Goal: Task Accomplishment & Management: Complete application form

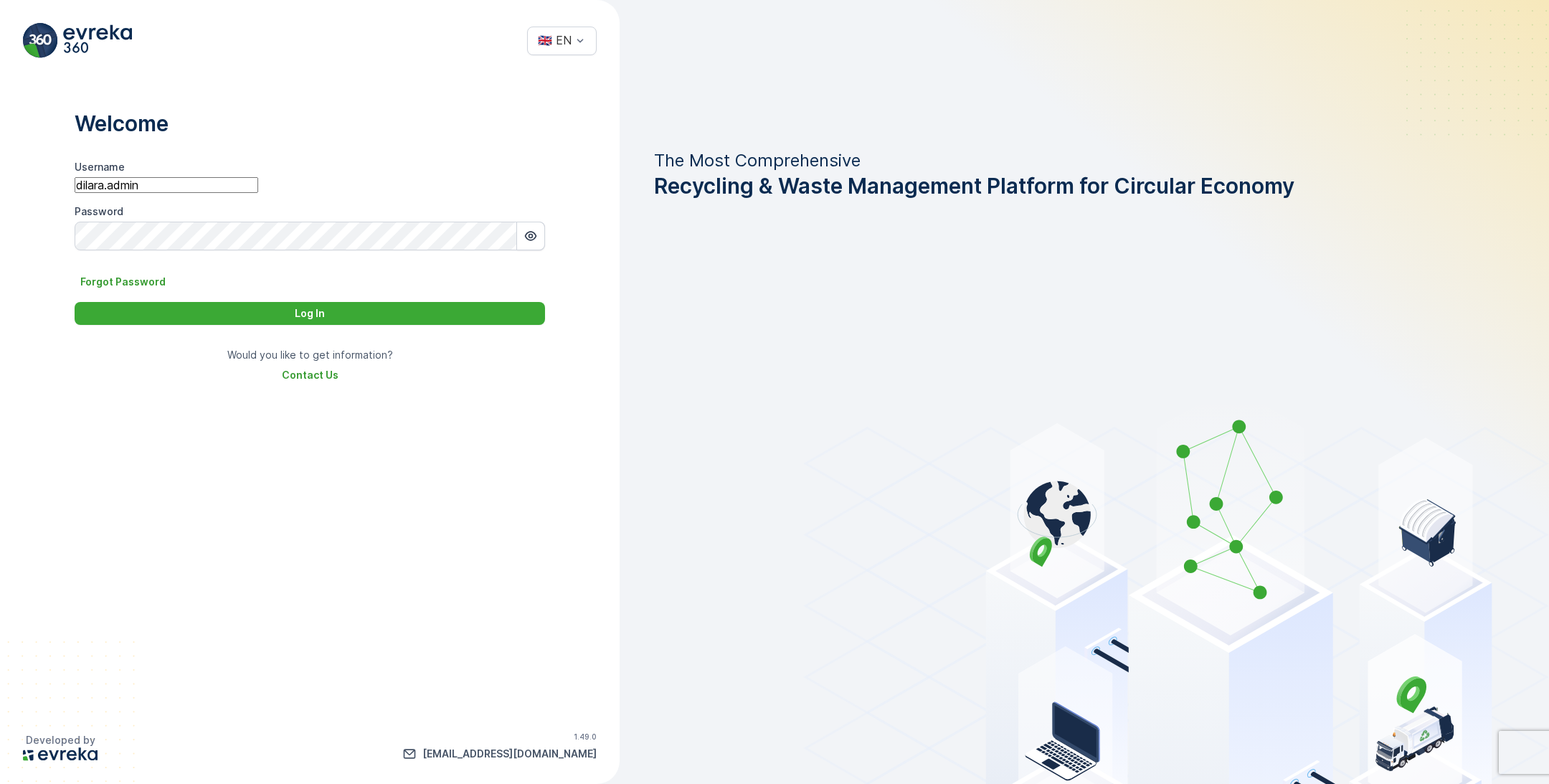
click at [258, 193] on input "dilara.admin" at bounding box center [166, 185] width 183 height 15
paste input "serkan.aytek"
click at [109, 191] on input "serkan.aytekin" at bounding box center [166, 185] width 183 height 15
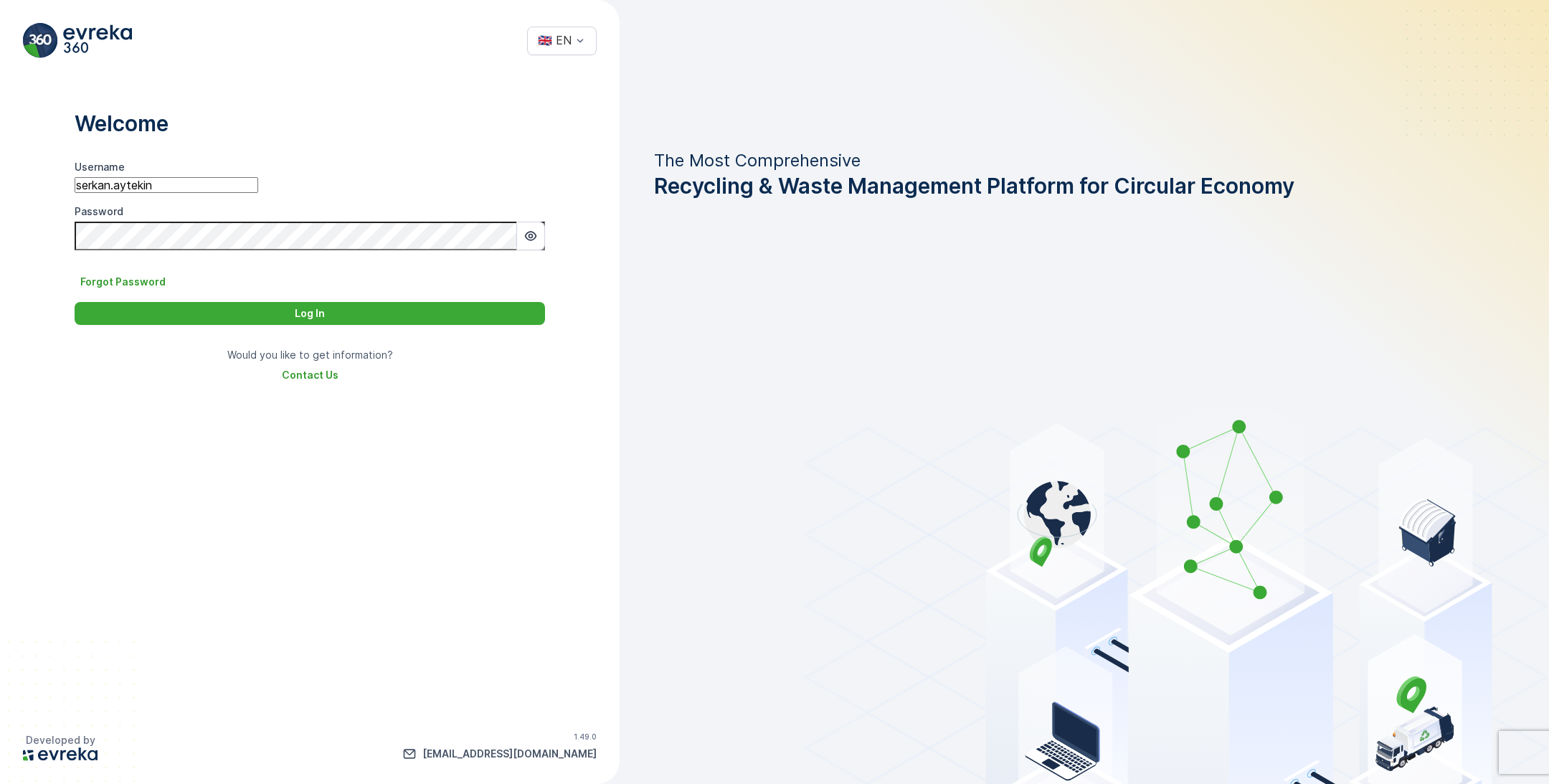
type input "serkan.aytekin"
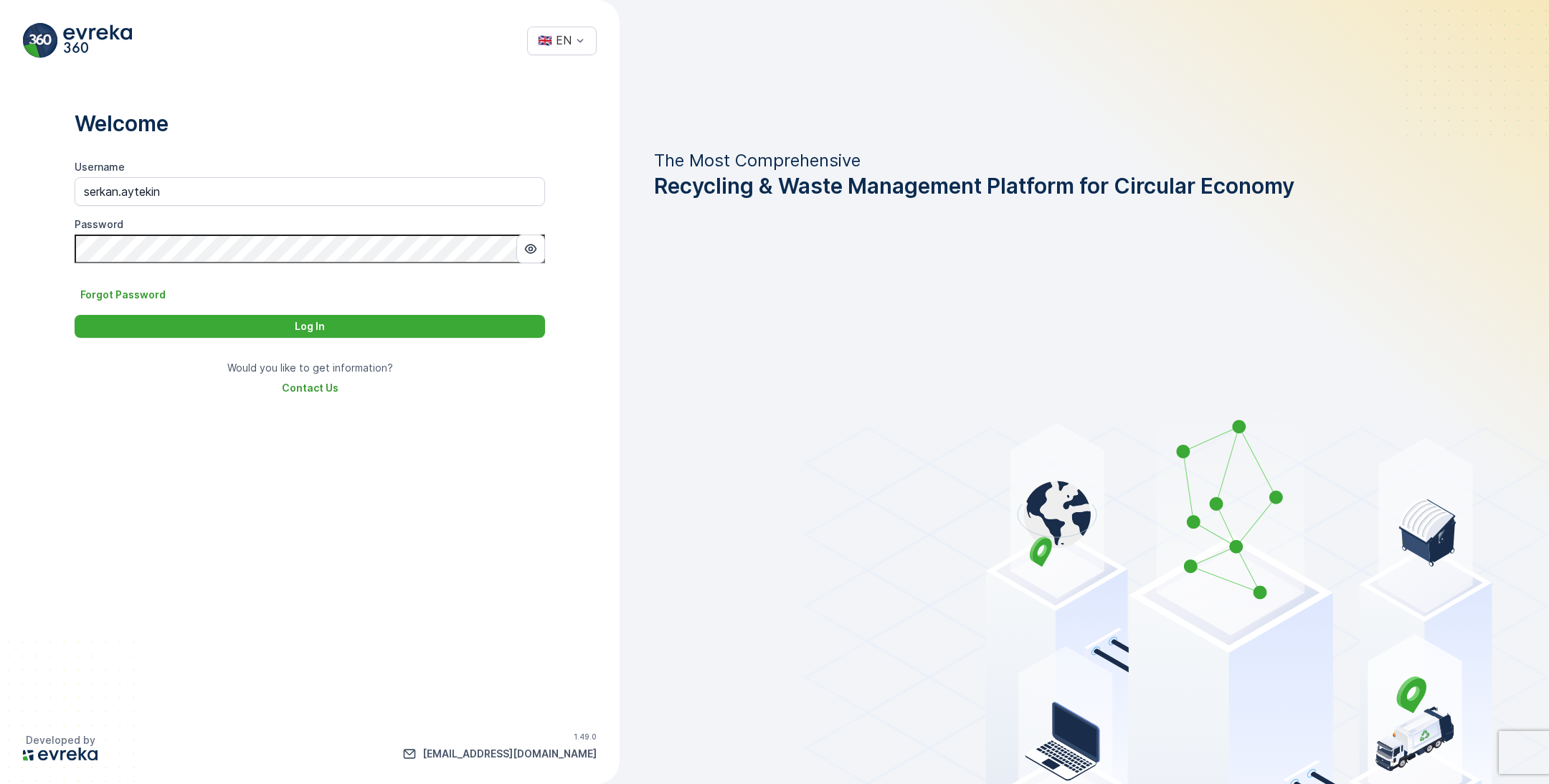
click at [75, 315] on button "Log In" at bounding box center [310, 326] width 470 height 23
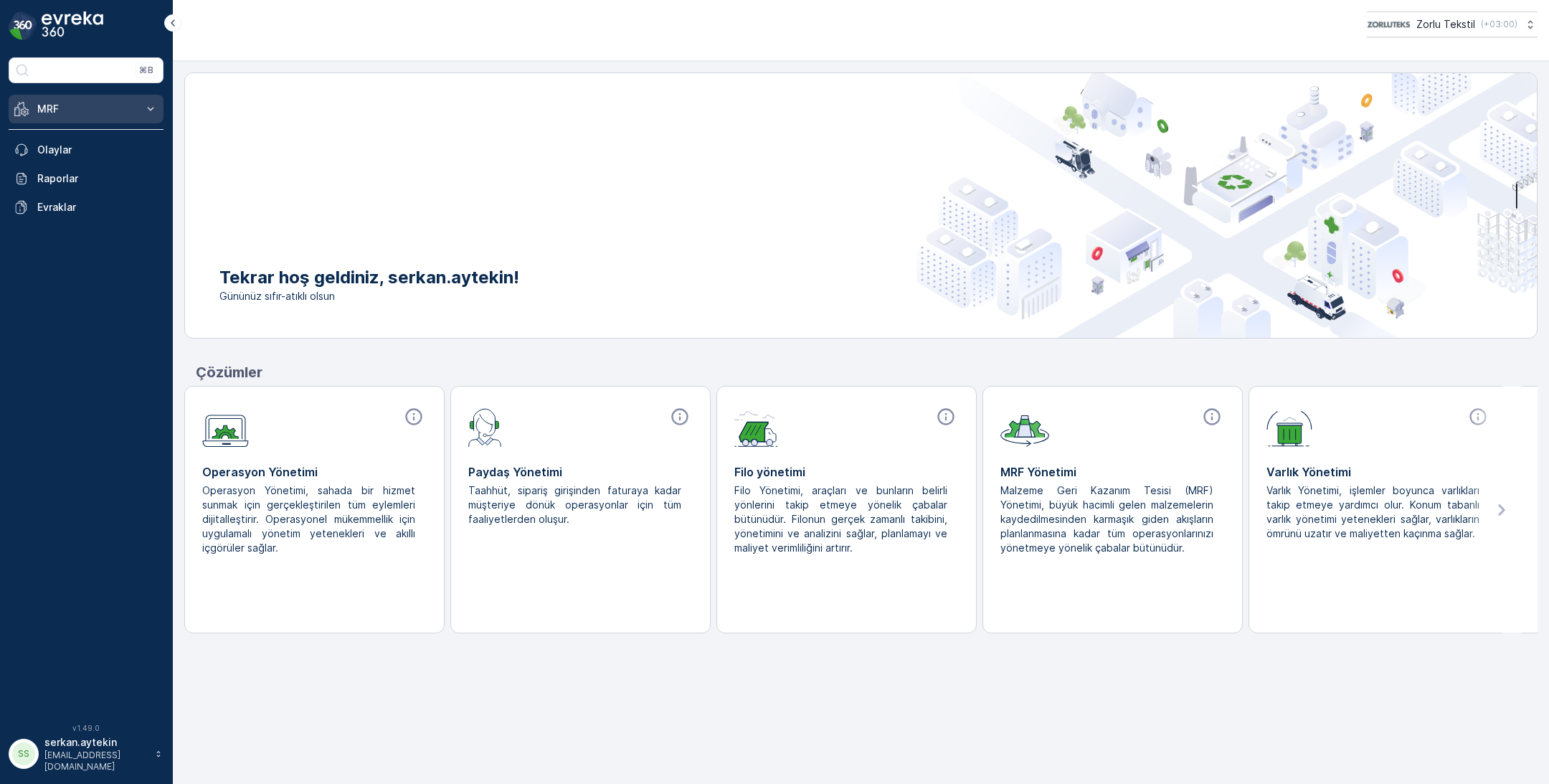
click at [68, 97] on button "MRF" at bounding box center [85, 109] width 155 height 29
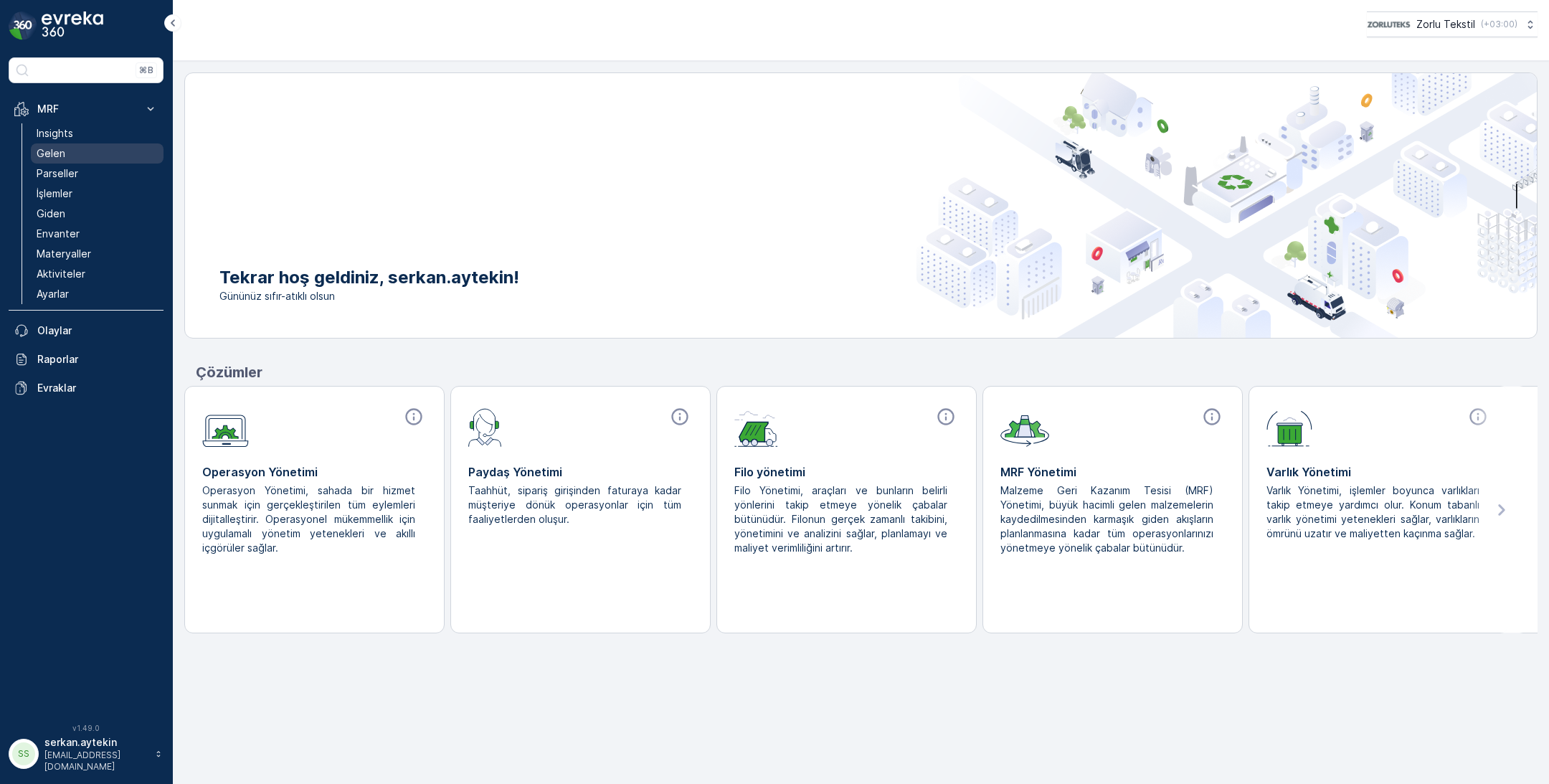
click at [62, 149] on p "Gelen" at bounding box center [51, 153] width 29 height 14
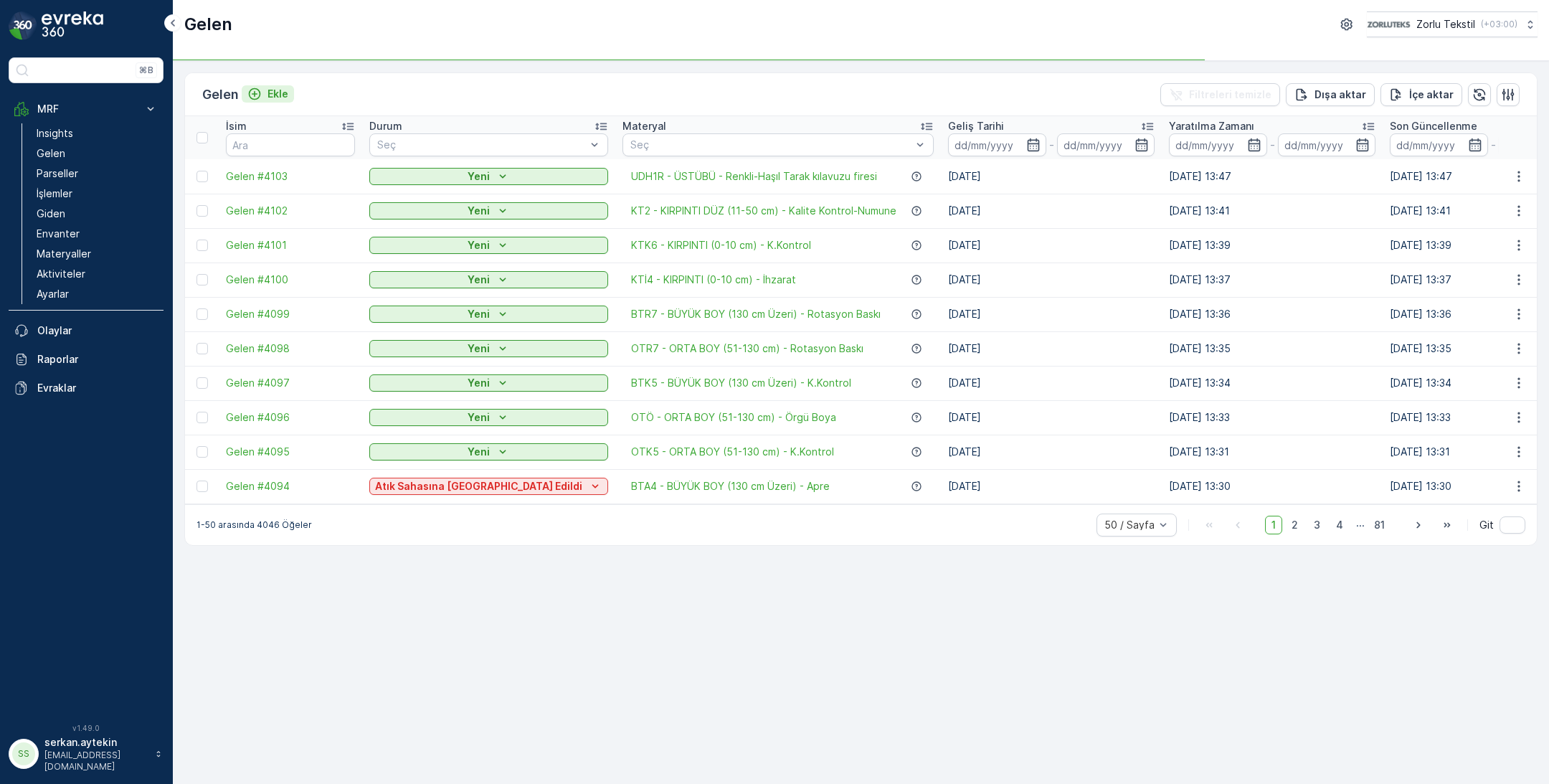
click at [276, 90] on p "Ekle" at bounding box center [278, 93] width 21 height 14
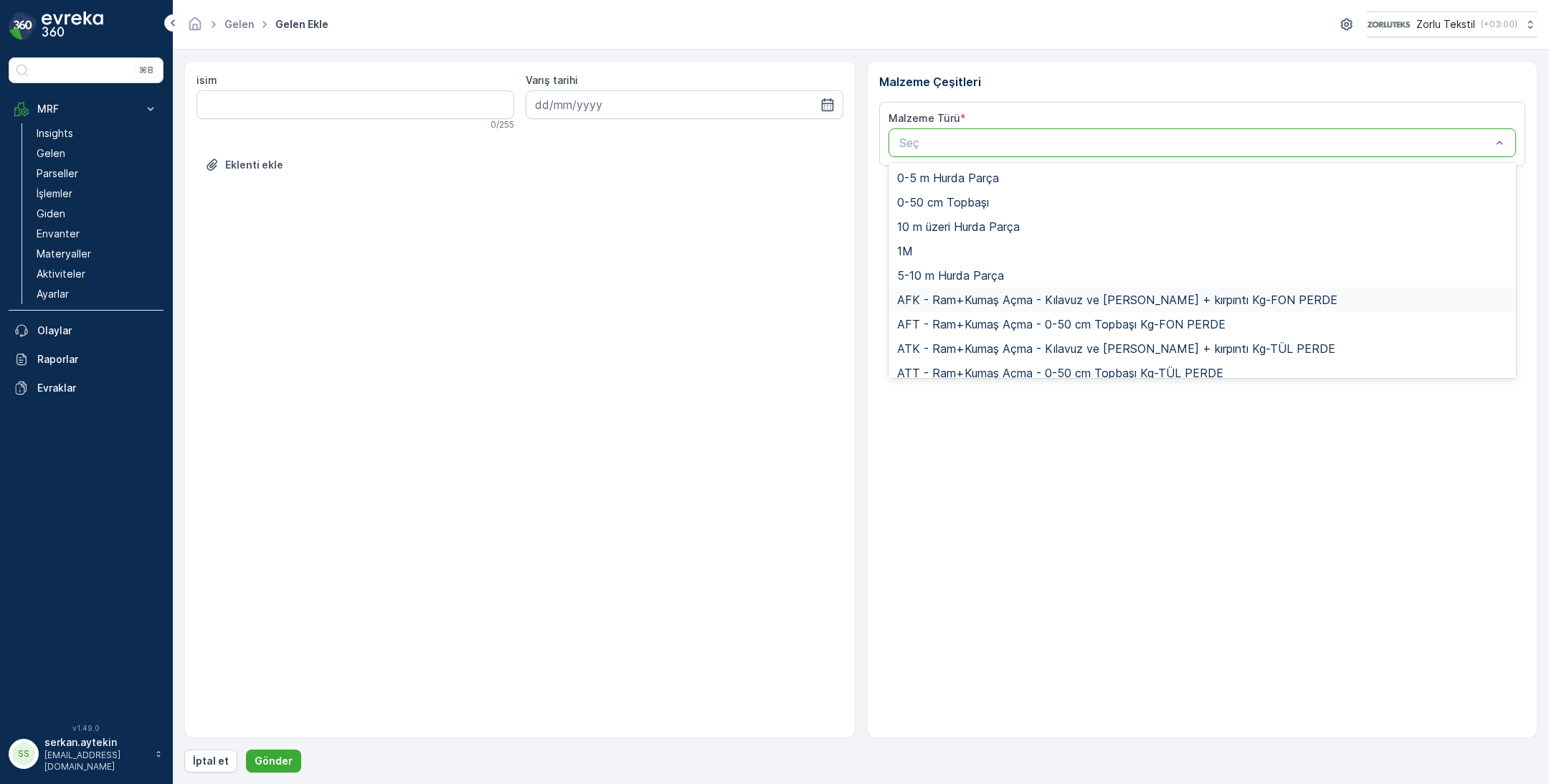
drag, startPoint x: 975, startPoint y: 281, endPoint x: 975, endPoint y: 299, distance: 18.0
click at [975, 299] on div "0-5 m Hurda Parça 0-50 cm Topbaşı 10 m üzeri Hurda Parça 1M 5-10 m Hurda Parça …" at bounding box center [1203, 271] width 629 height 215
click at [975, 299] on span "AFK - Ram+Kumaş Açma - Kılavuz ve Kenar Kesim + kırpıntı Kg-FON PERDE" at bounding box center [1117, 299] width 441 height 12
